Goal: Task Accomplishment & Management: Use online tool/utility

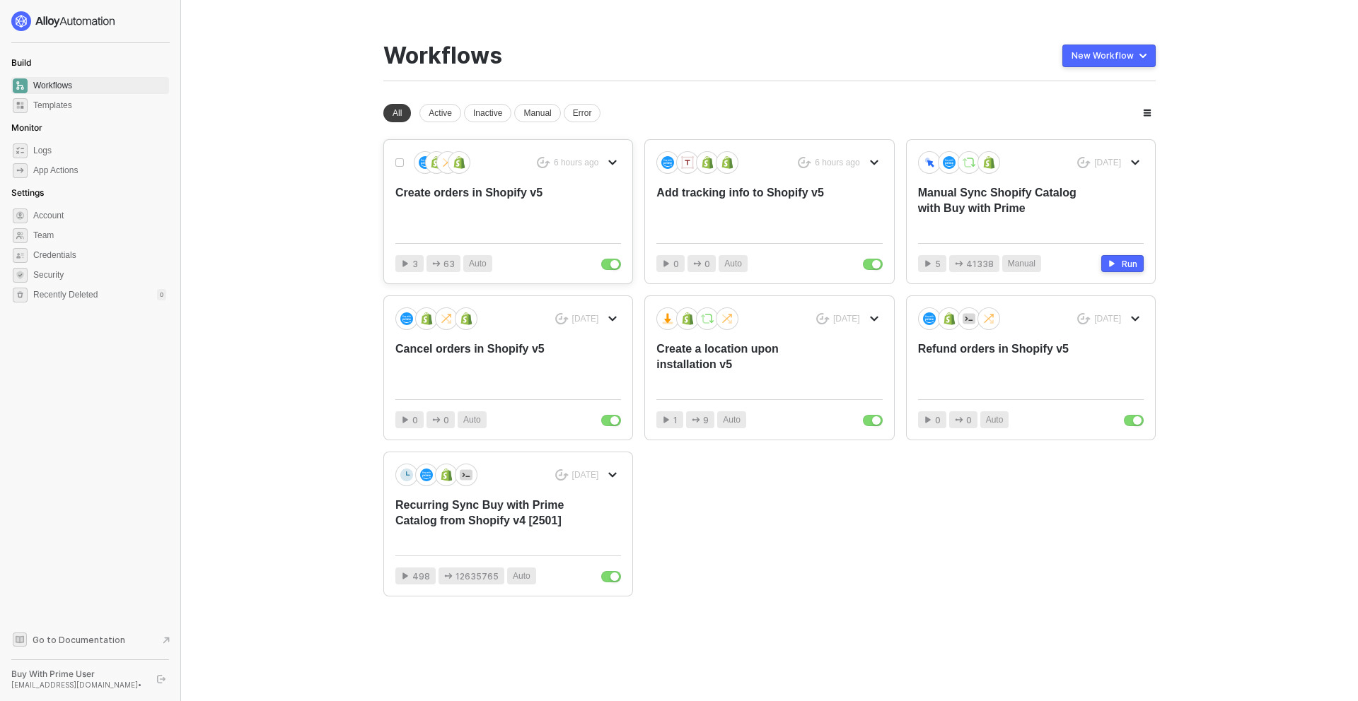
click at [578, 219] on div "6 hours ago Create orders in Shopify v5" at bounding box center [508, 191] width 226 height 81
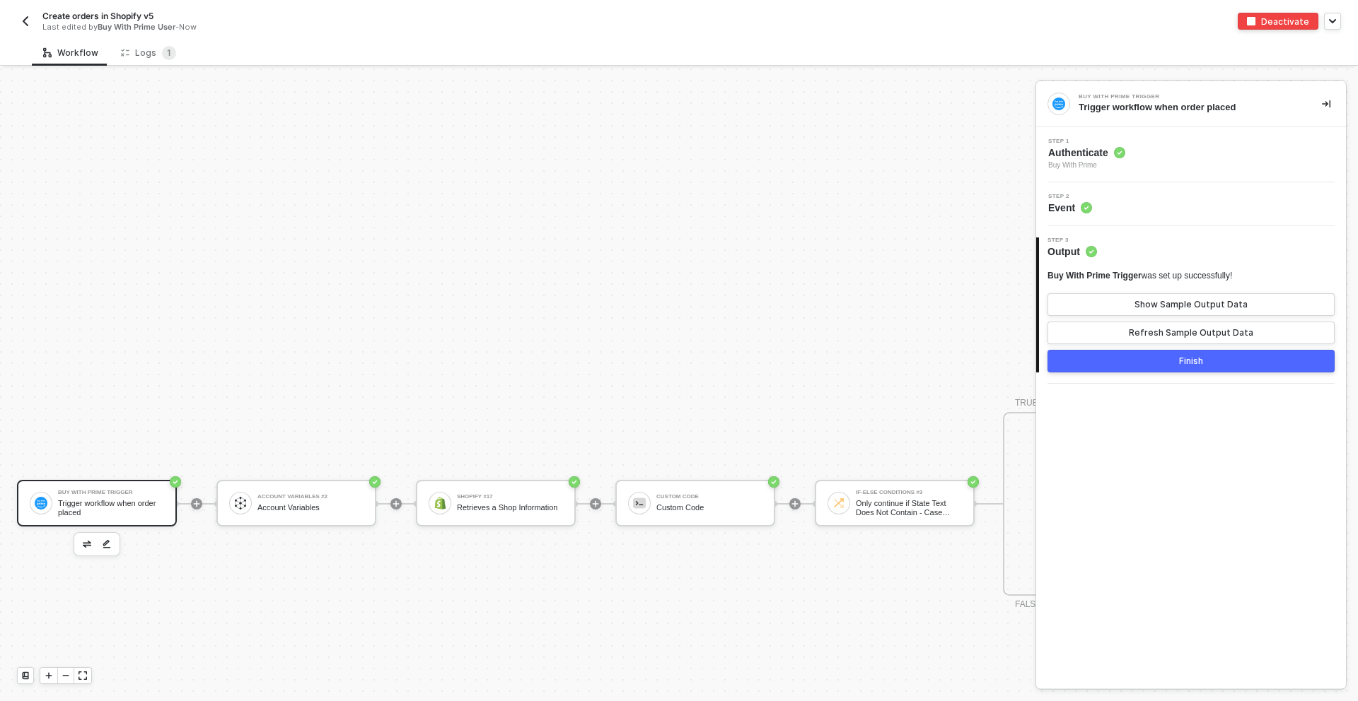
scroll to position [808, 0]
click at [144, 57] on div "Logs 1" at bounding box center [148, 53] width 55 height 14
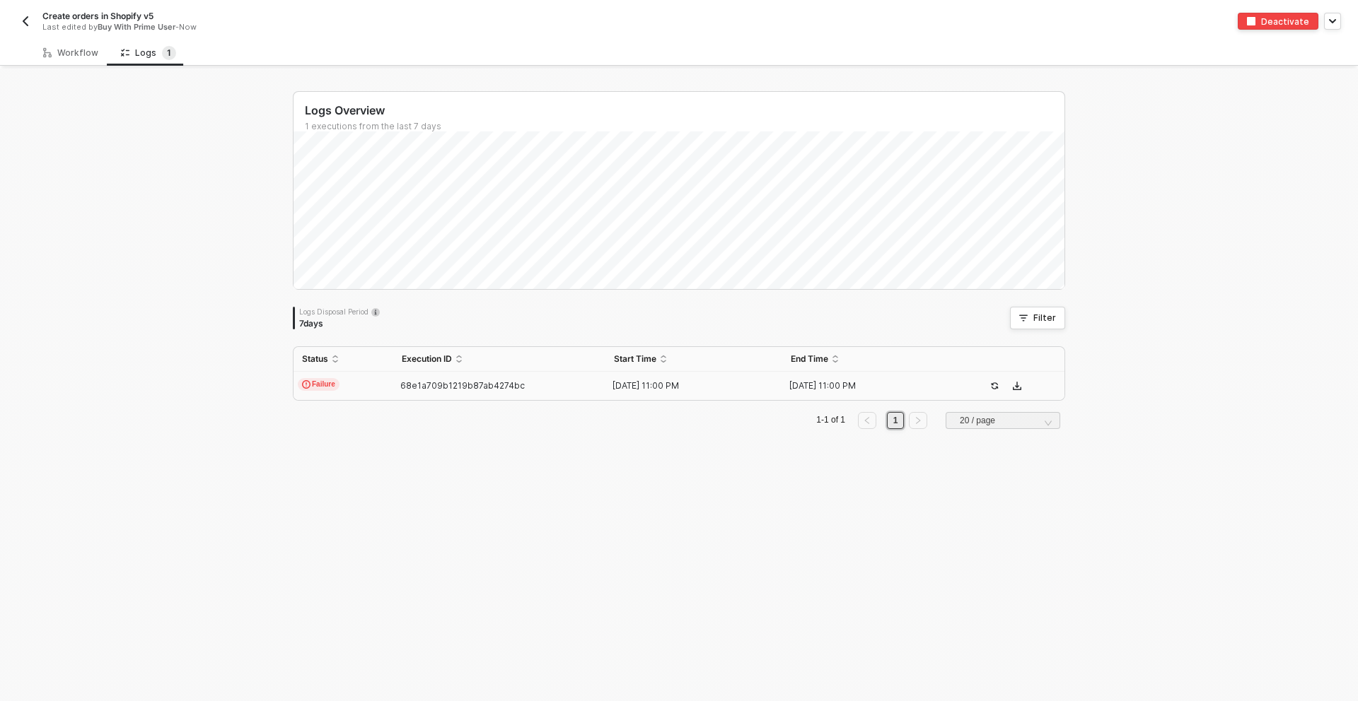
click at [374, 385] on td "Failure" at bounding box center [343, 386] width 100 height 28
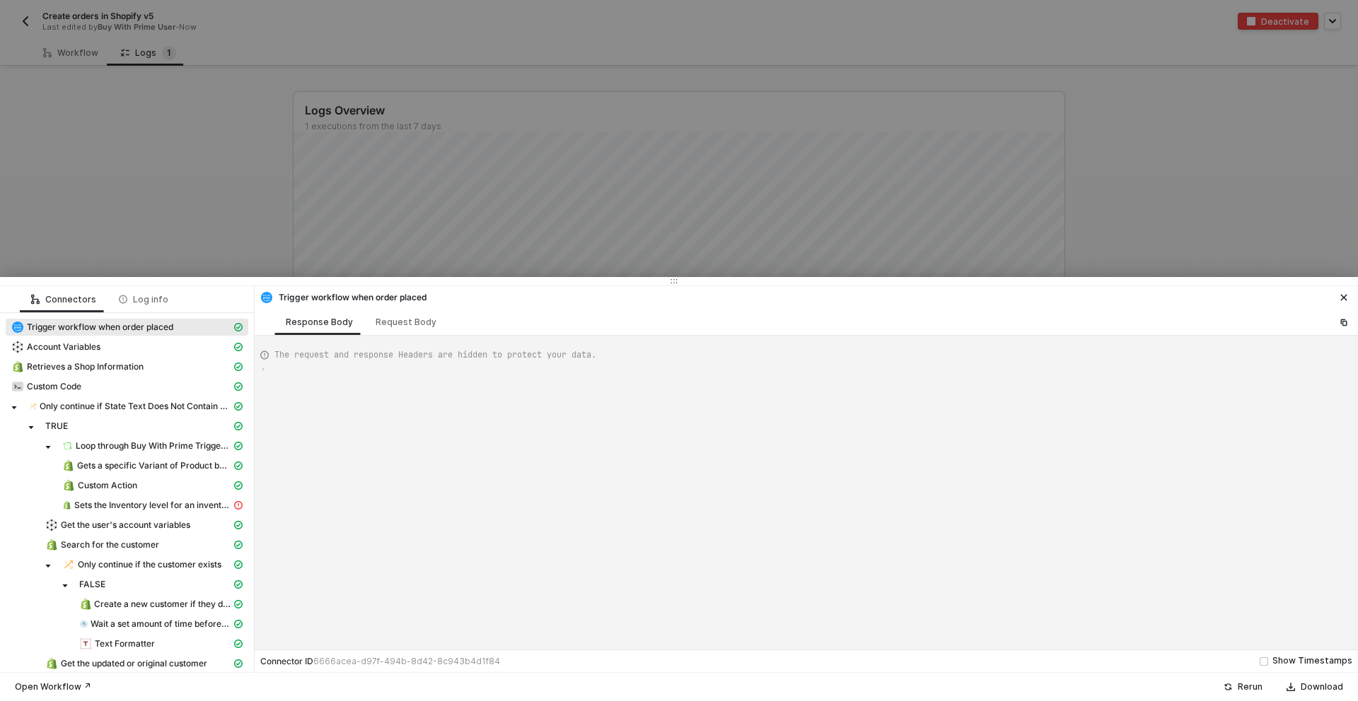
type textarea "{ "json": { "id": "322-SS6F-X8U8V5", "orderState": { "createdAt": "[DATE]T22:59…"
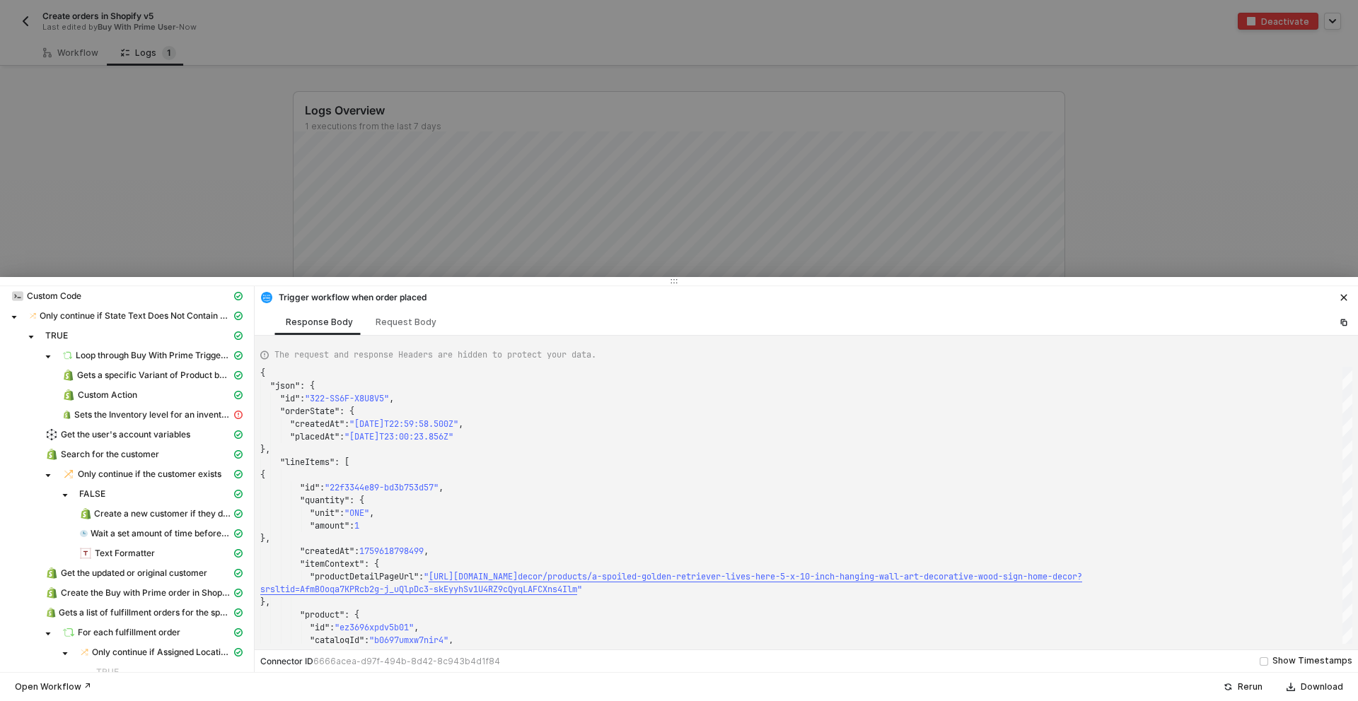
scroll to position [187, 0]
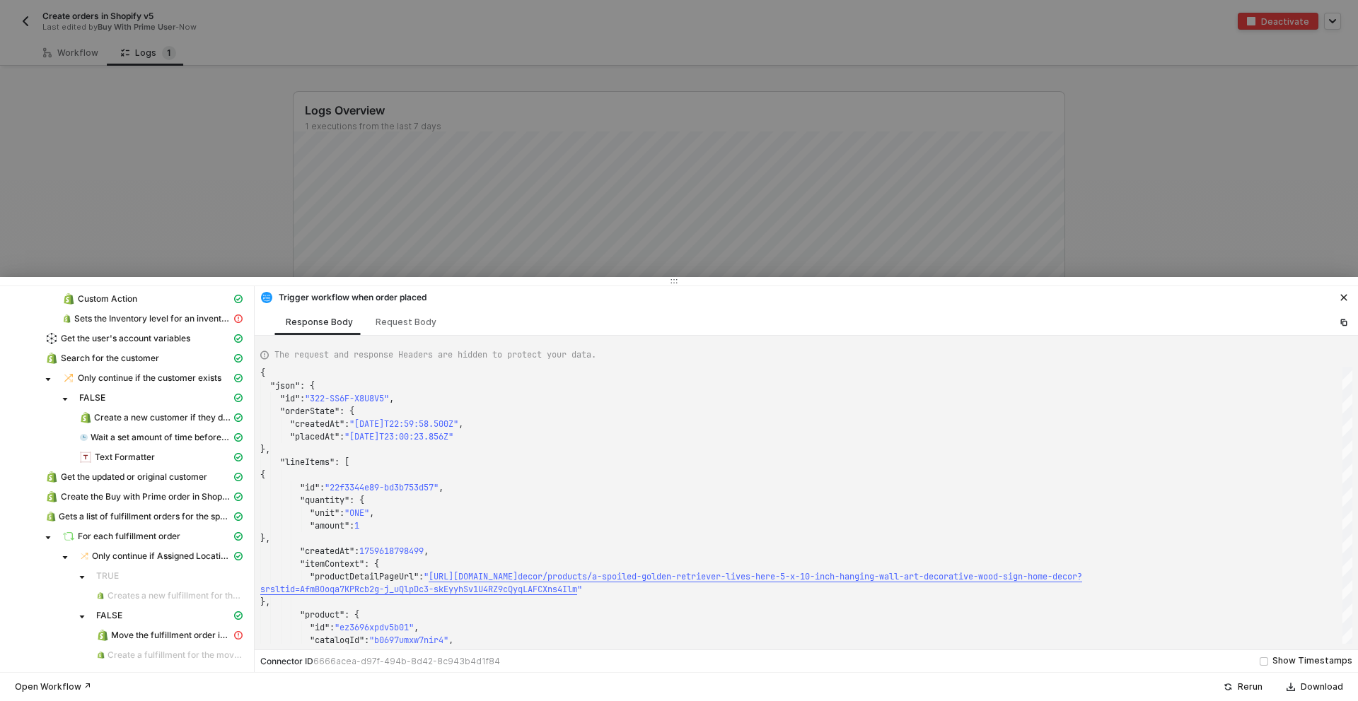
click at [226, 205] on div at bounding box center [679, 350] width 1358 height 701
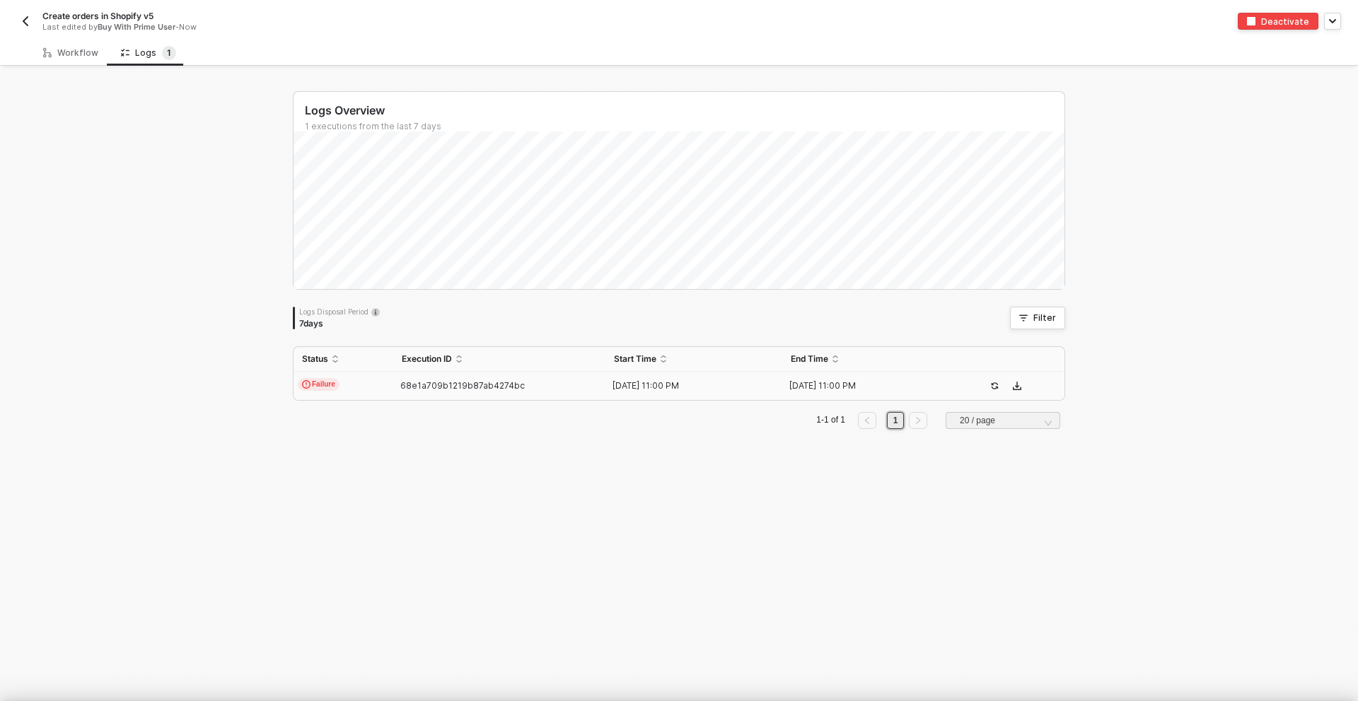
scroll to position [0, 0]
